Goal: Transaction & Acquisition: Purchase product/service

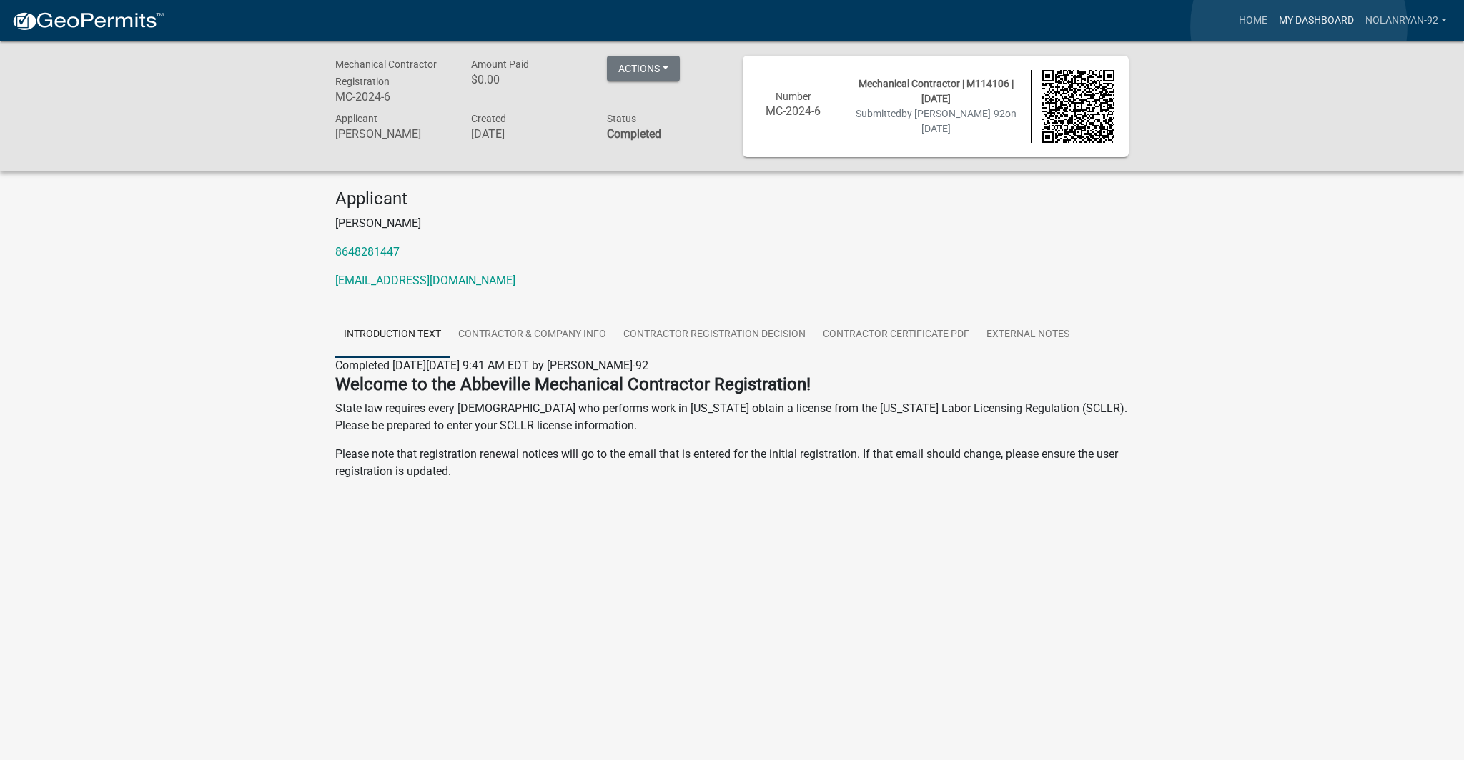
click at [1299, 26] on link "My Dashboard" at bounding box center [1316, 20] width 86 height 27
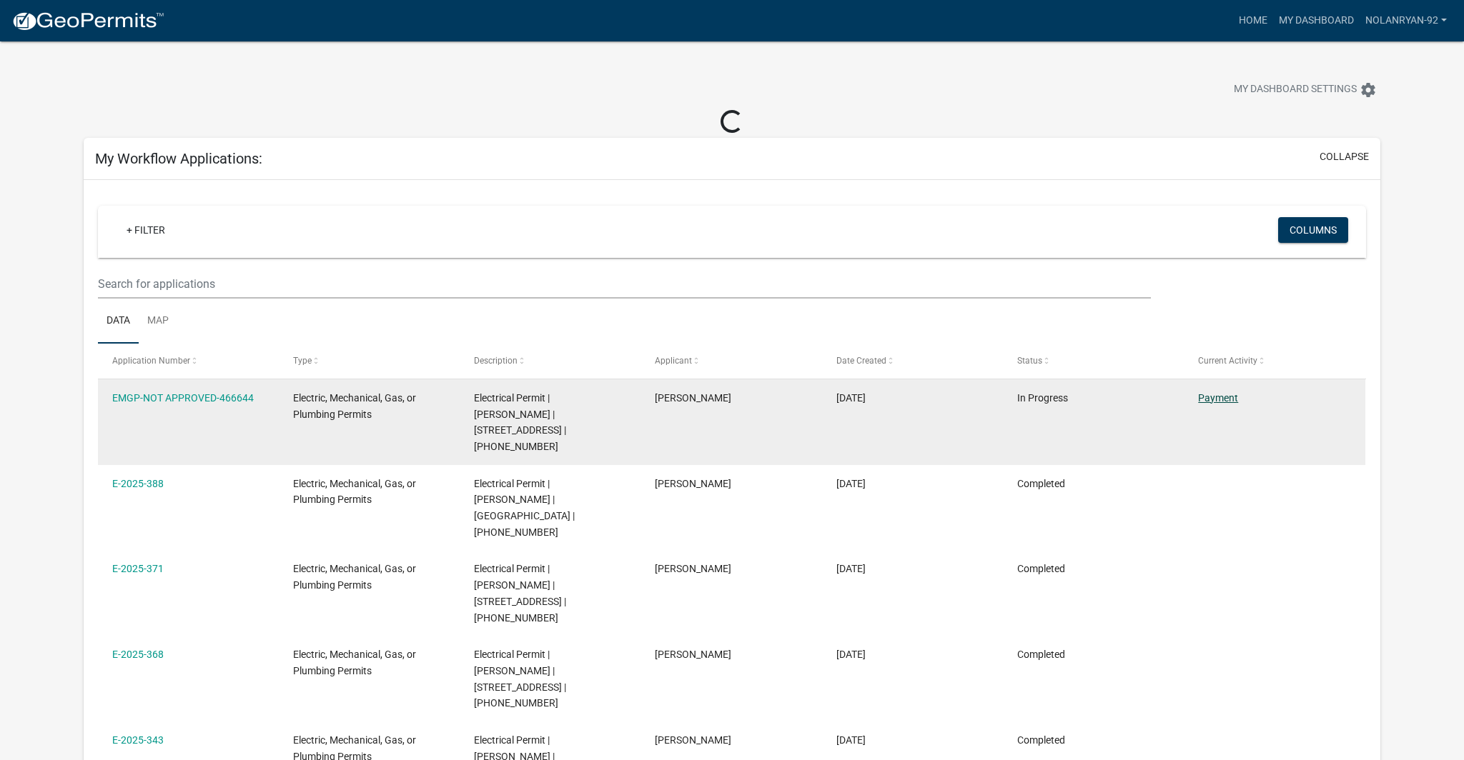
click at [1209, 395] on link "Payment" at bounding box center [1218, 397] width 40 height 11
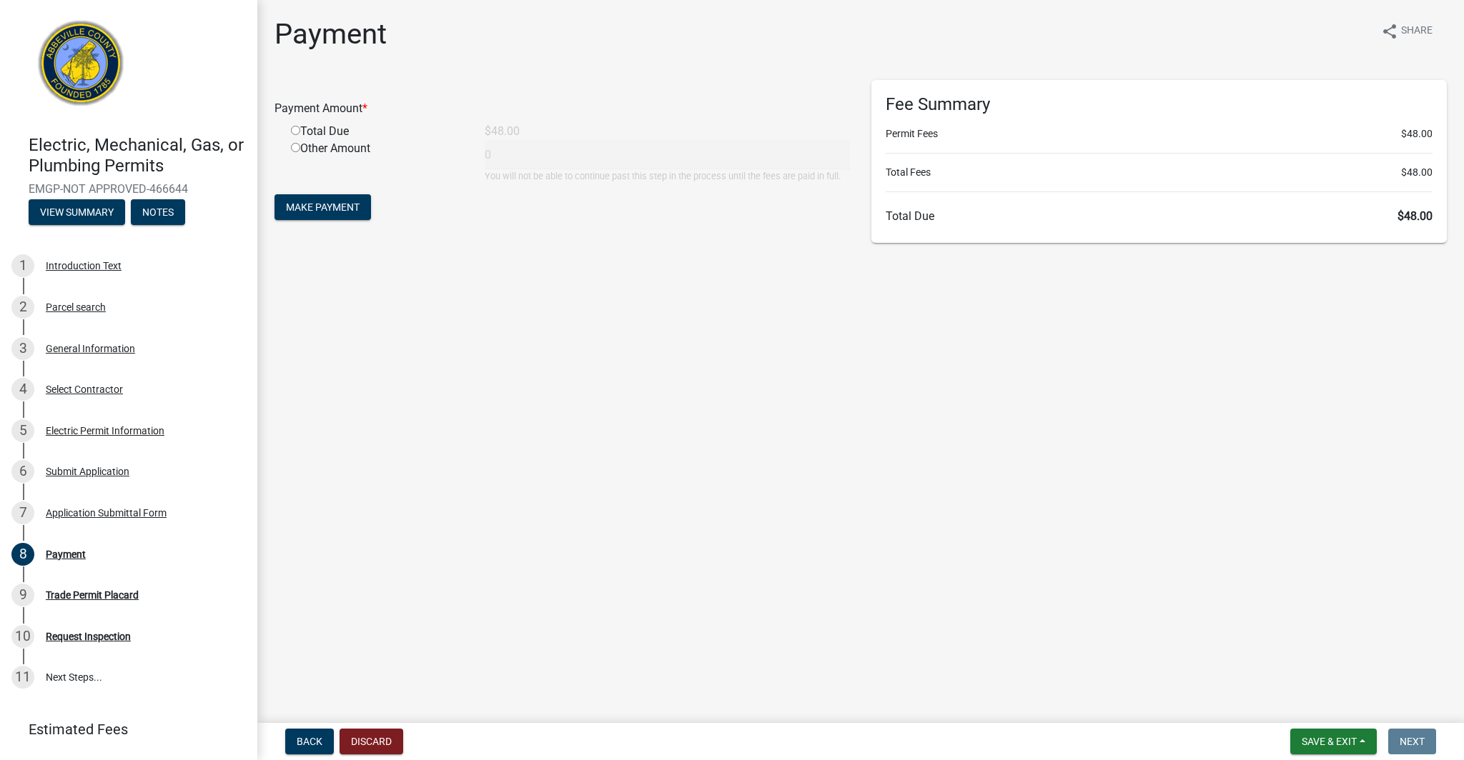
click at [296, 129] on input "radio" at bounding box center [295, 130] width 9 height 9
radio input "true"
type input "48"
click at [324, 200] on button "Make Payment" at bounding box center [322, 207] width 96 height 26
